Goal: Task Accomplishment & Management: Manage account settings

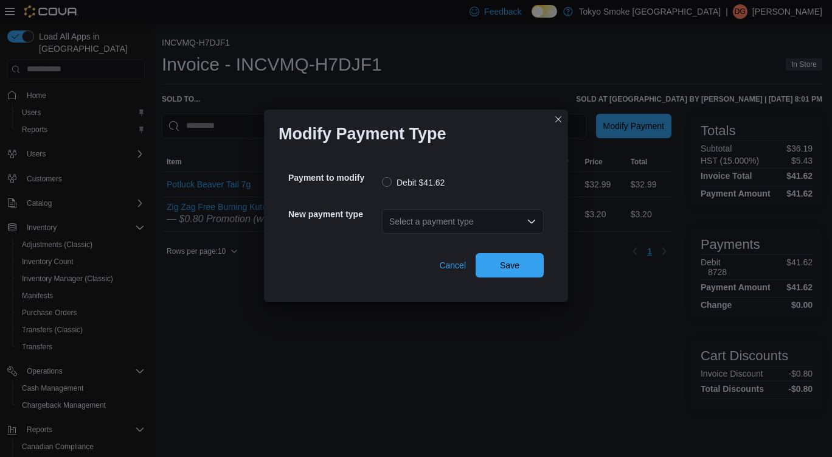
click at [415, 220] on div "Select a payment type" at bounding box center [463, 221] width 162 height 24
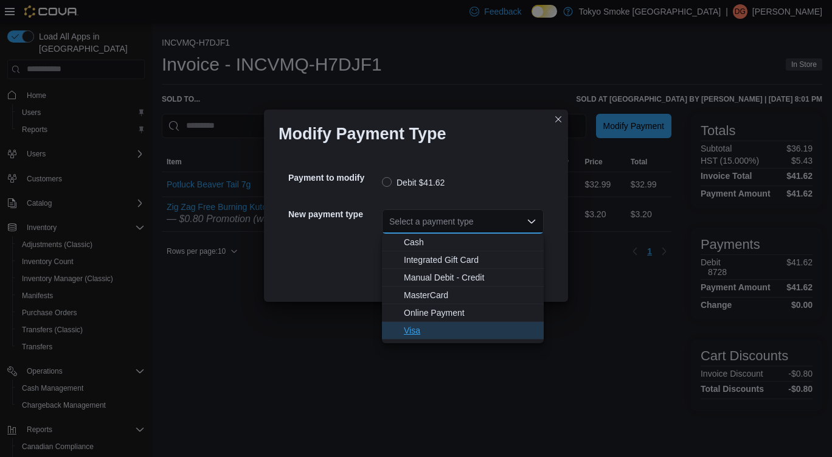
click at [431, 327] on span "Visa" at bounding box center [470, 330] width 133 height 12
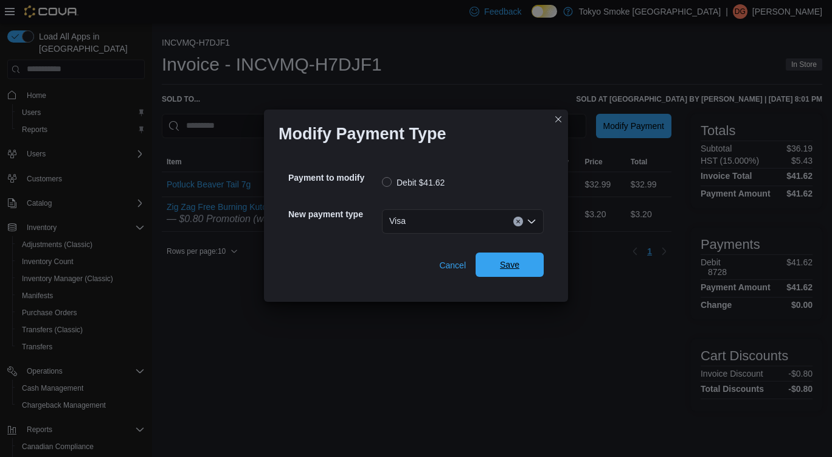
click at [521, 258] on span "Save" at bounding box center [510, 264] width 54 height 24
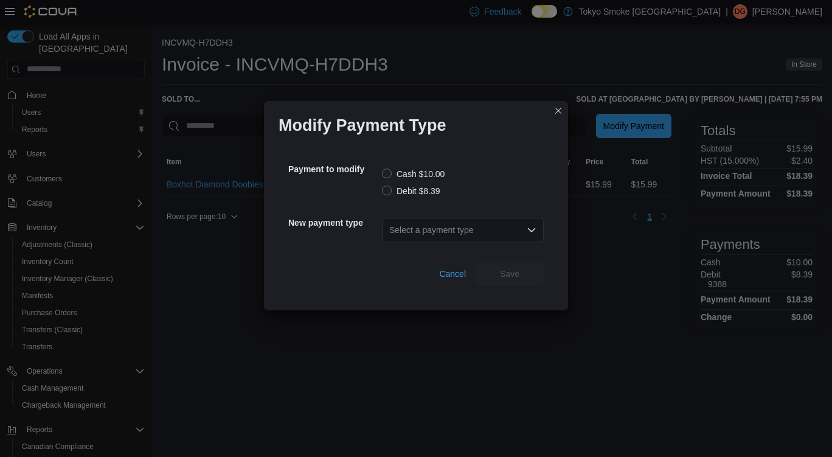
click at [422, 192] on label "Debit $8.39" at bounding box center [411, 191] width 58 height 15
click at [435, 237] on div "Select a payment type" at bounding box center [463, 230] width 162 height 24
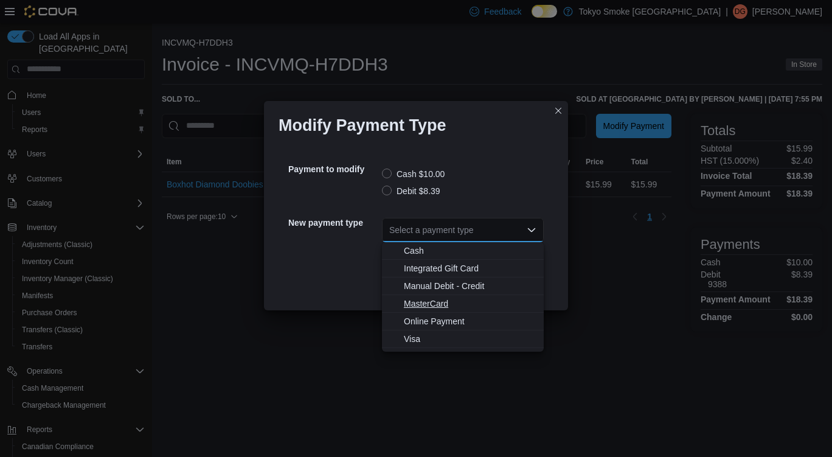
click at [432, 299] on span "MasterCard" at bounding box center [470, 303] width 133 height 12
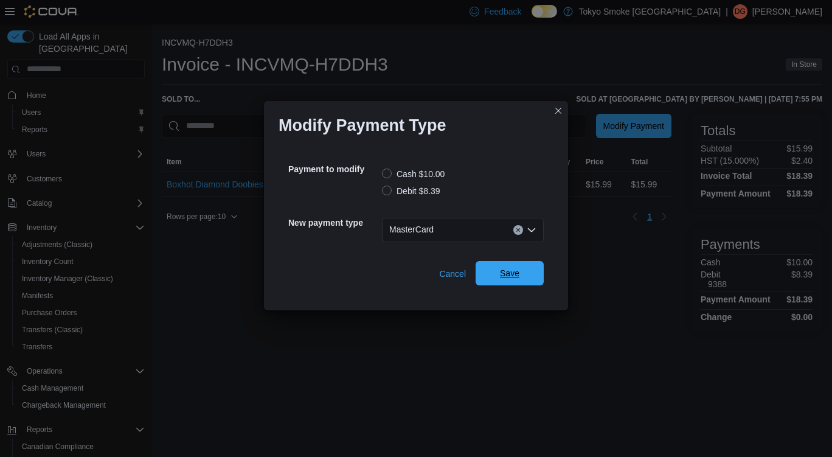
click at [530, 283] on span "Save" at bounding box center [510, 273] width 54 height 24
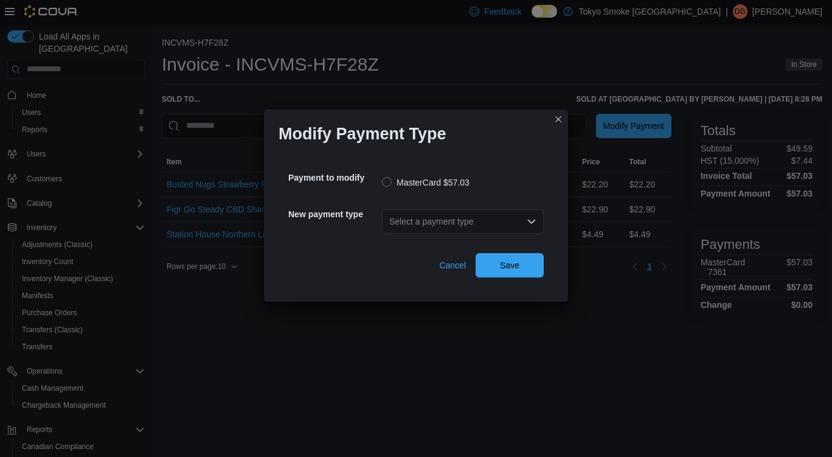
click at [451, 228] on div "Select a payment type" at bounding box center [463, 221] width 162 height 24
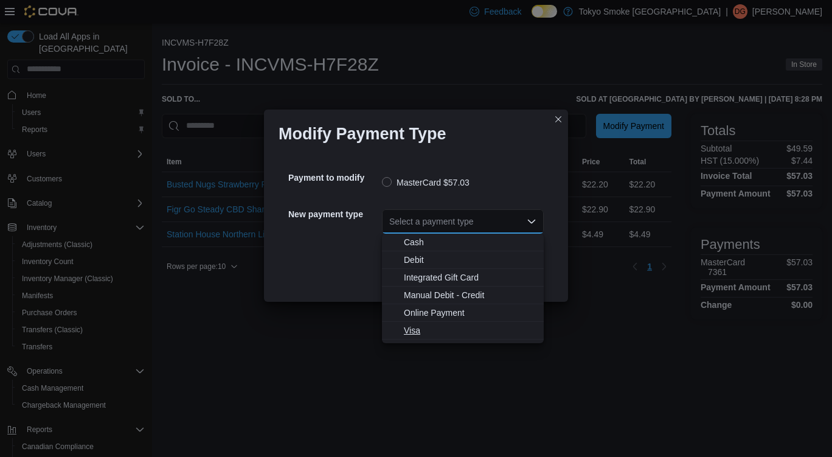
click at [418, 334] on span "Visa" at bounding box center [470, 330] width 133 height 12
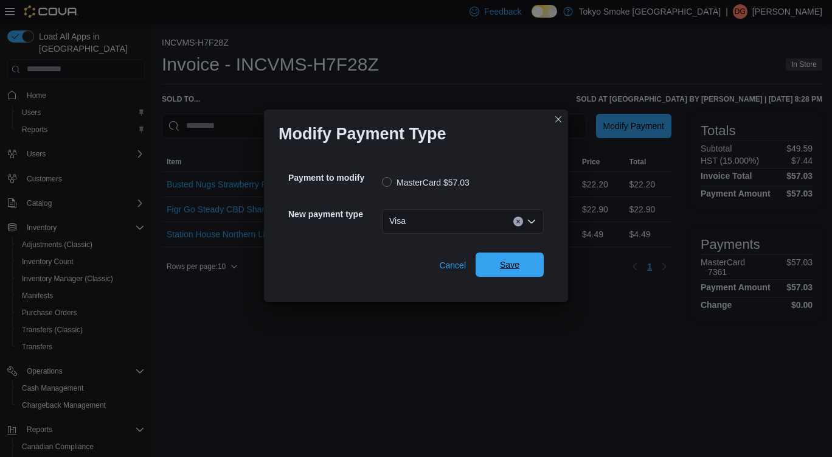
click at [515, 268] on span "Save" at bounding box center [509, 264] width 19 height 12
